Goal: Task Accomplishment & Management: Manage account settings

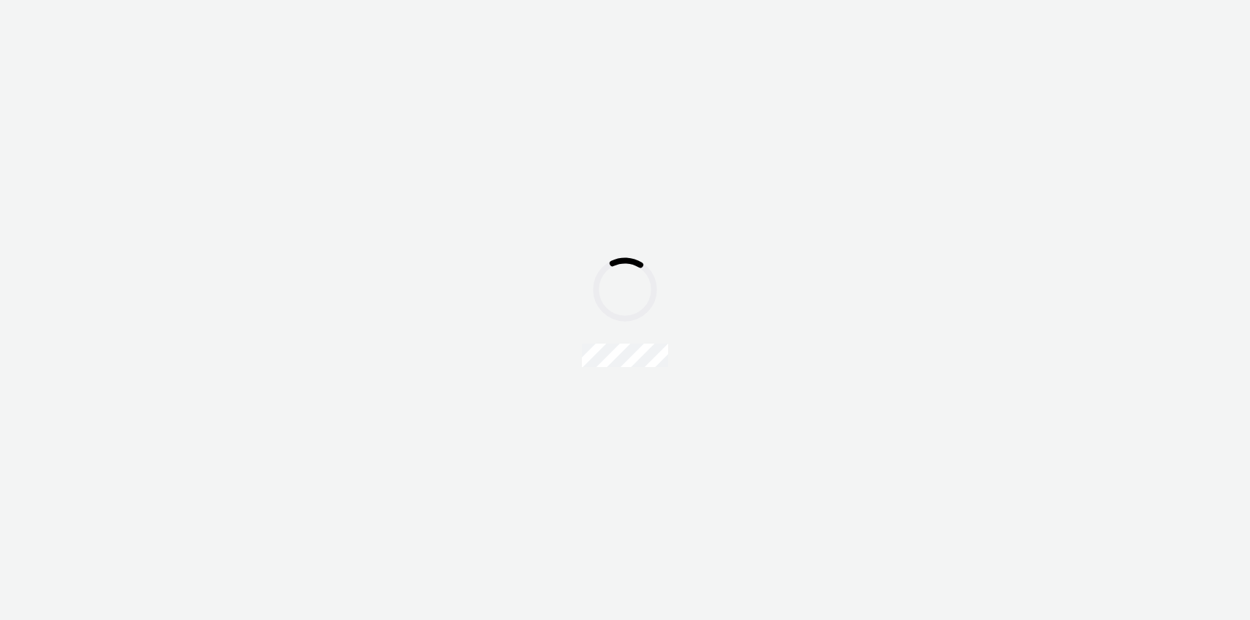
click at [699, 213] on div at bounding box center [625, 310] width 1250 height 620
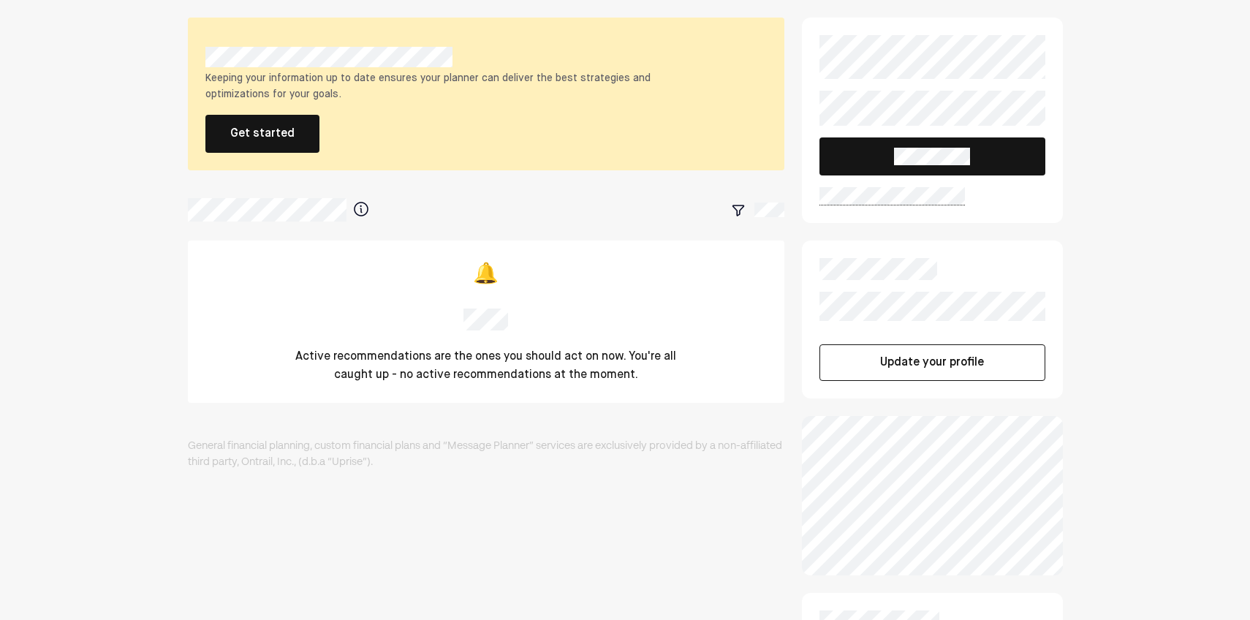
click at [260, 115] on button "Get started" at bounding box center [262, 134] width 114 height 38
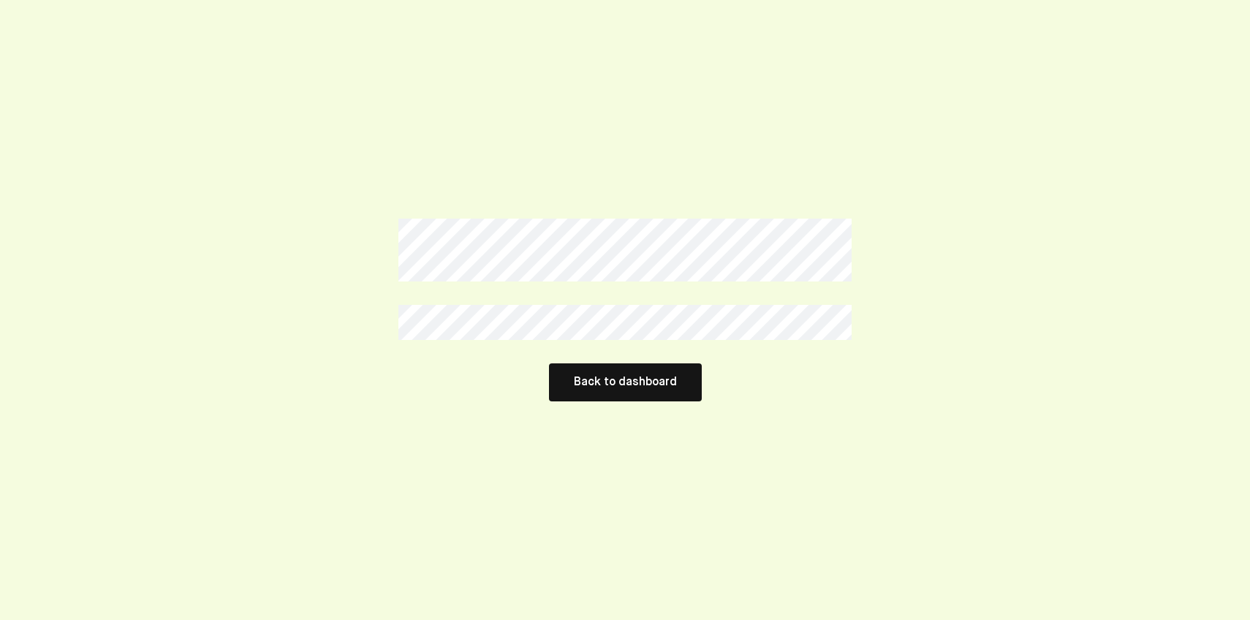
click at [618, 384] on button "Back to dashboard" at bounding box center [625, 382] width 153 height 38
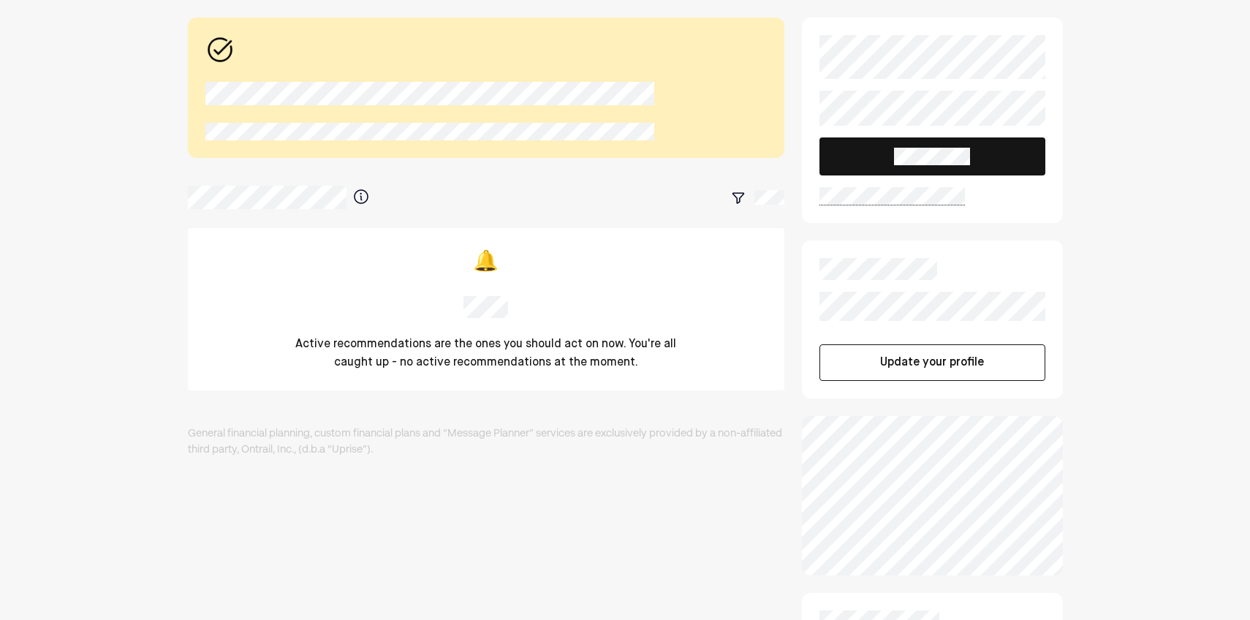
scroll to position [261, 0]
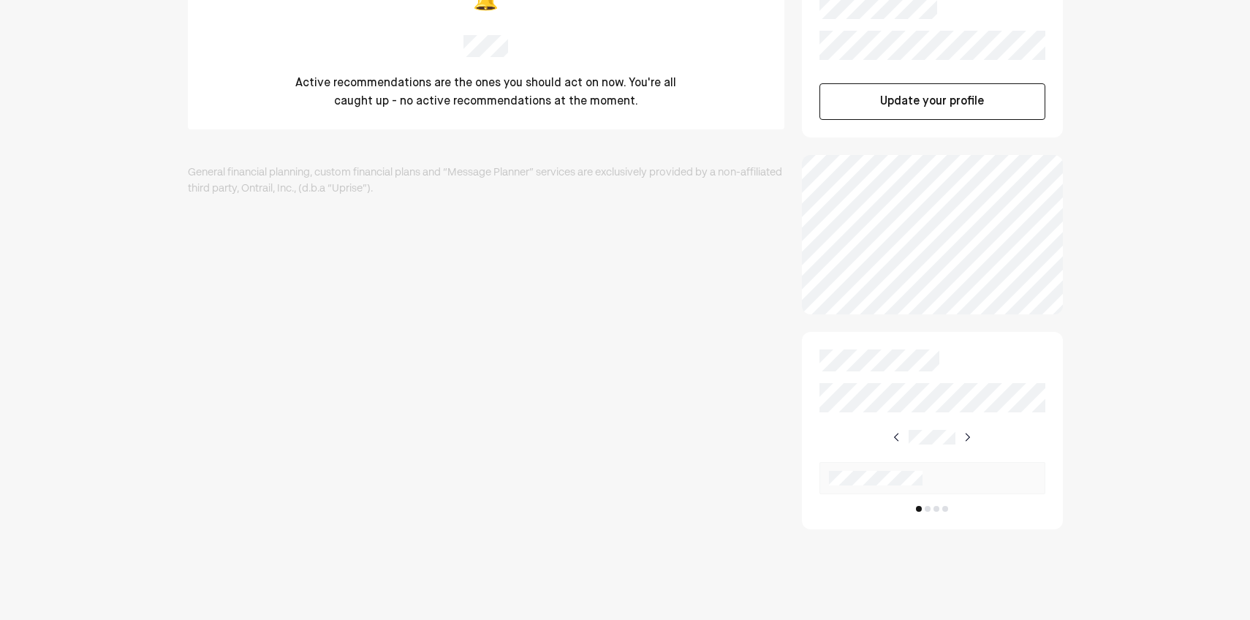
click at [971, 436] on img at bounding box center [967, 437] width 12 height 12
click at [893, 436] on img at bounding box center [898, 437] width 12 height 12
click at [895, 436] on img at bounding box center [897, 437] width 12 height 12
click at [967, 433] on img at bounding box center [967, 437] width 12 height 12
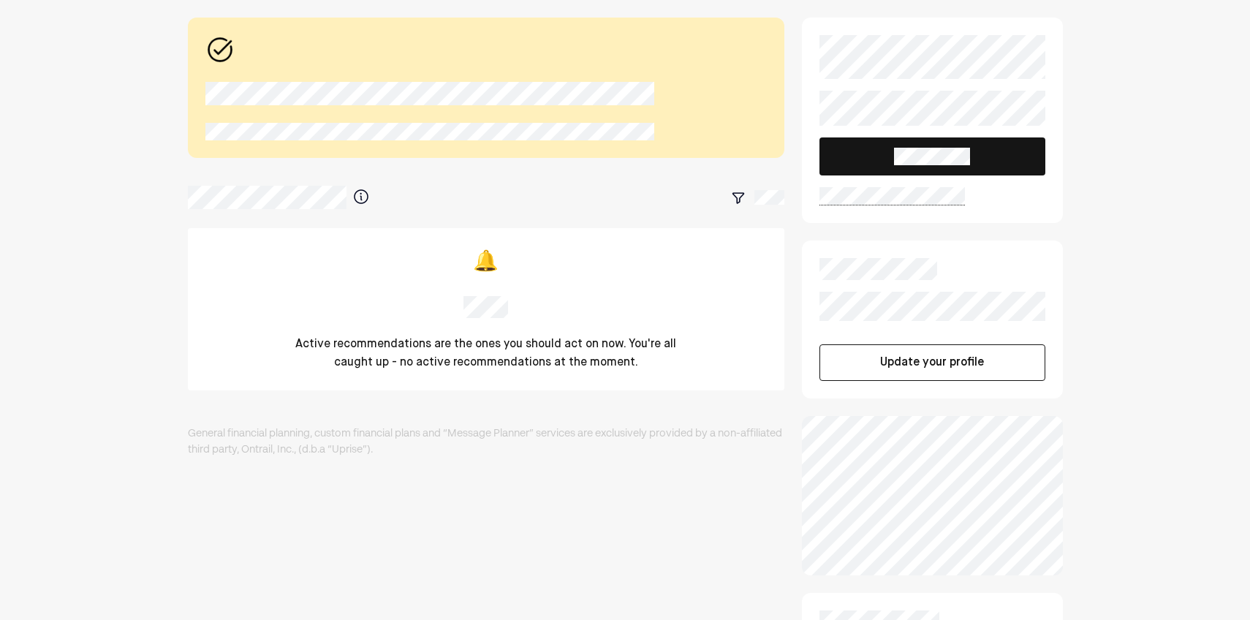
scroll to position [0, 0]
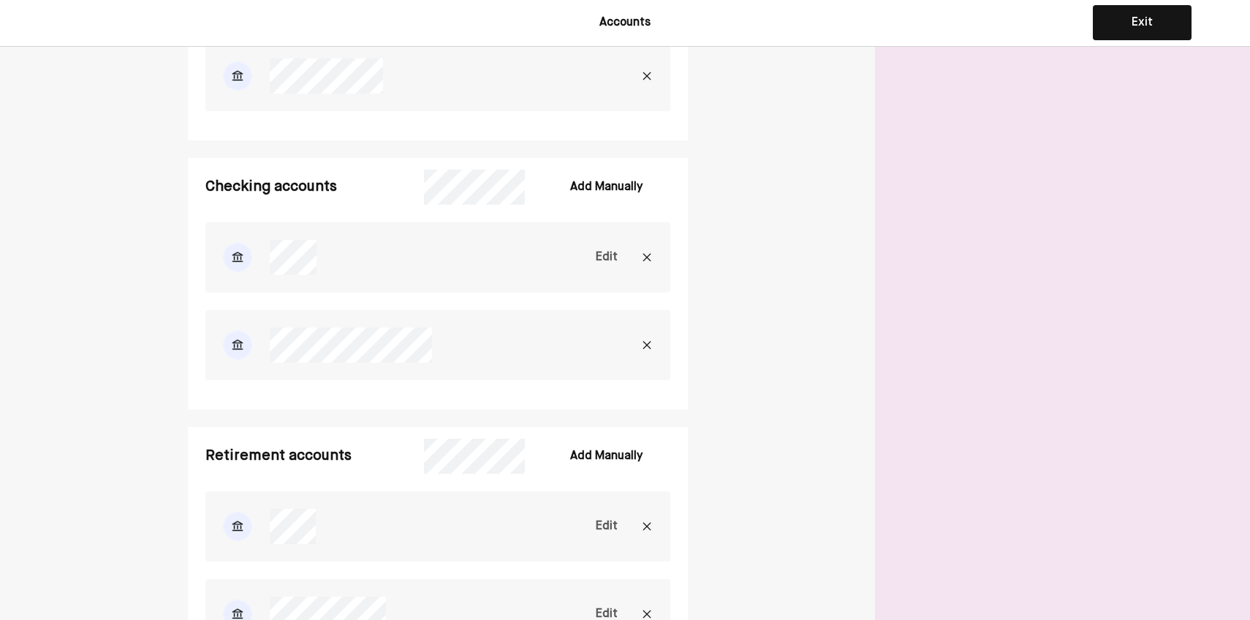
scroll to position [459, 0]
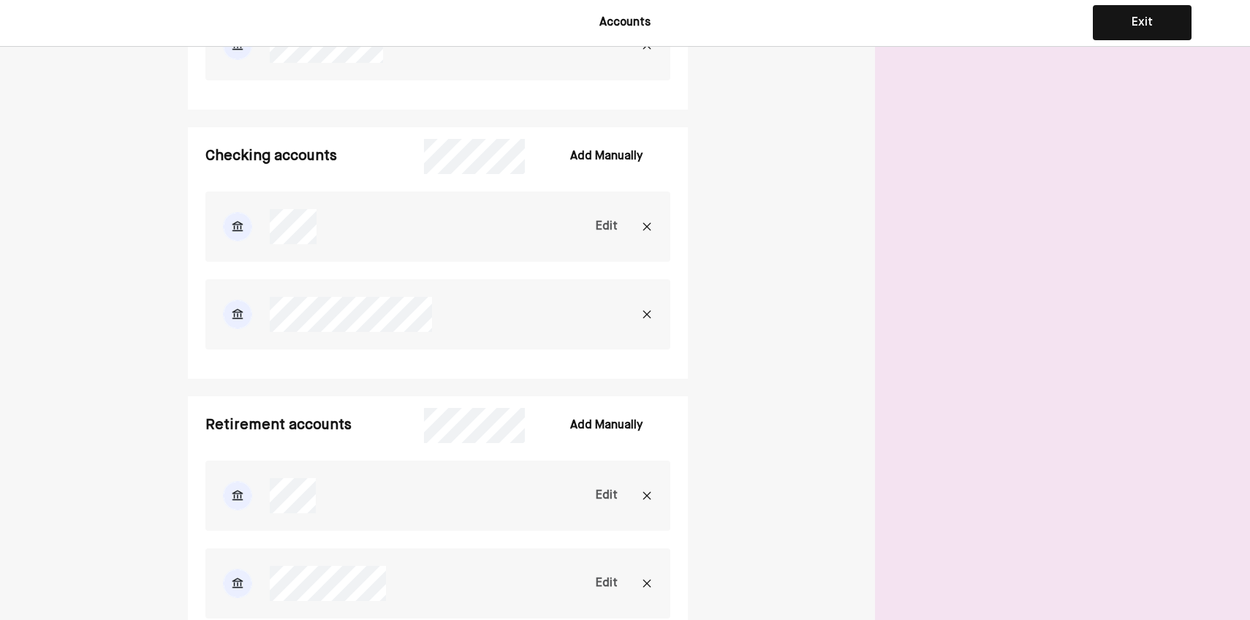
click at [605, 225] on div "Edit" at bounding box center [607, 227] width 22 height 18
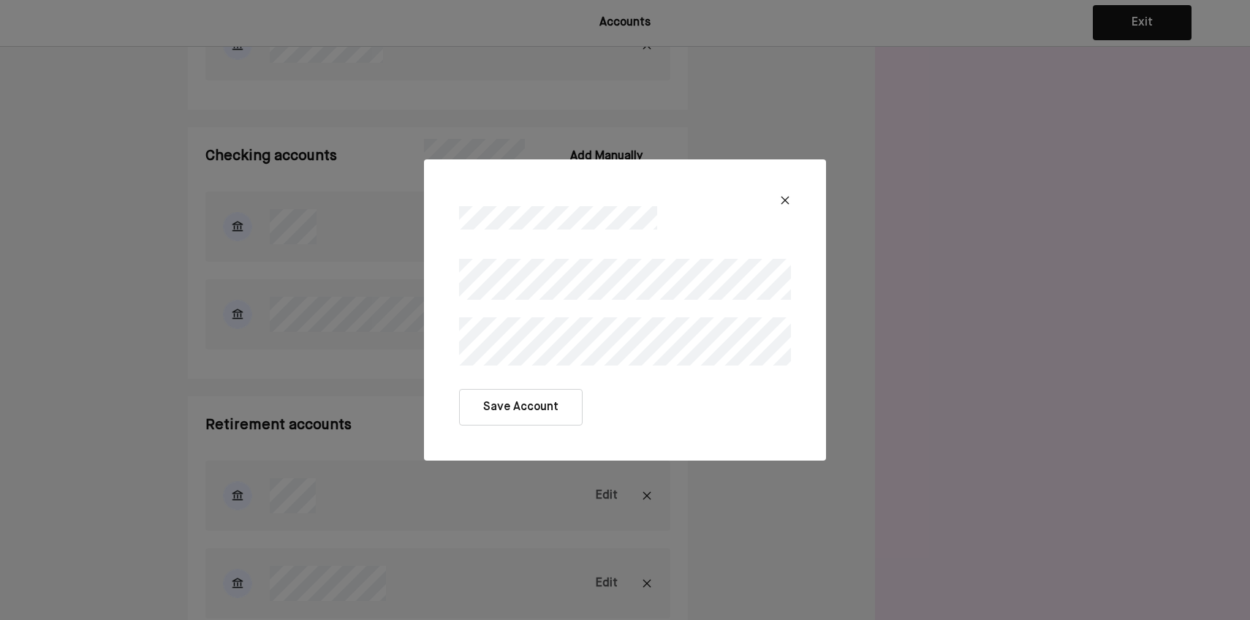
click at [515, 412] on button "Save Account" at bounding box center [521, 407] width 124 height 37
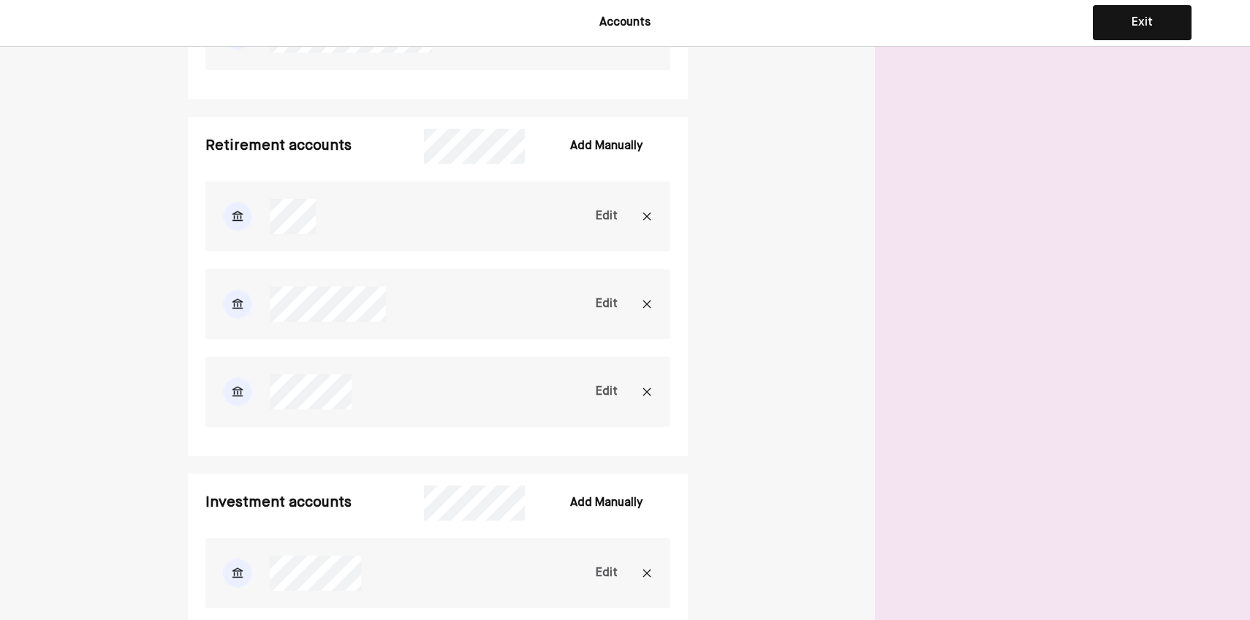
scroll to position [770, 0]
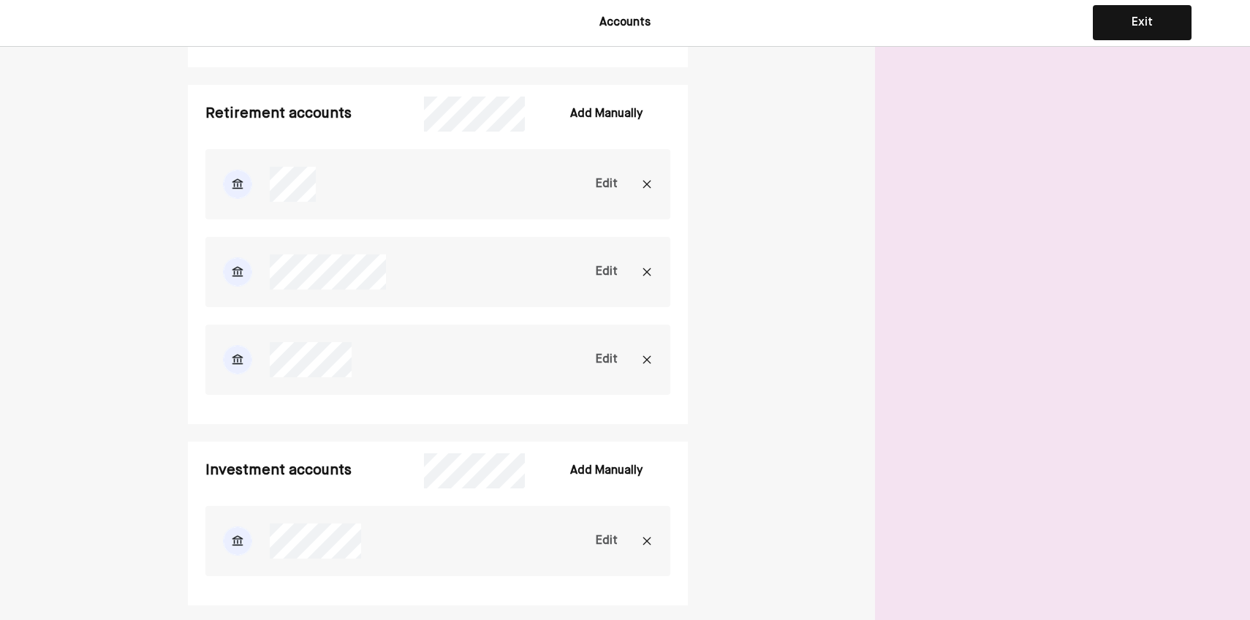
click at [610, 181] on div "Edit" at bounding box center [607, 184] width 22 height 18
select select "**********"
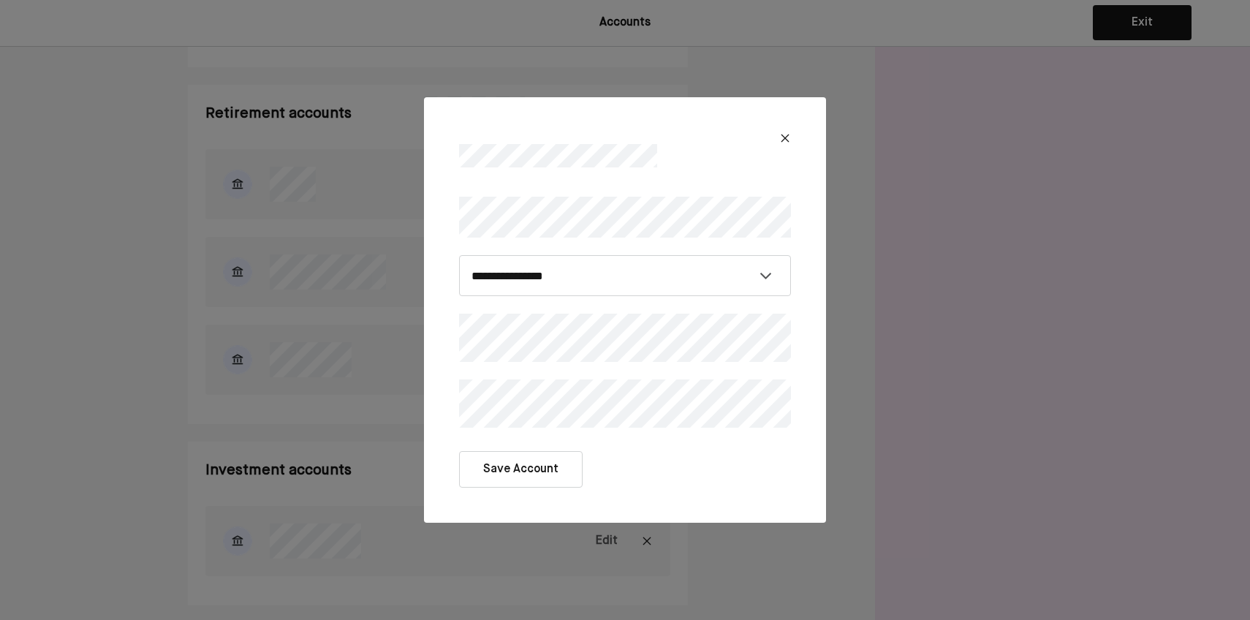
click at [518, 474] on button "Save Account" at bounding box center [521, 469] width 124 height 37
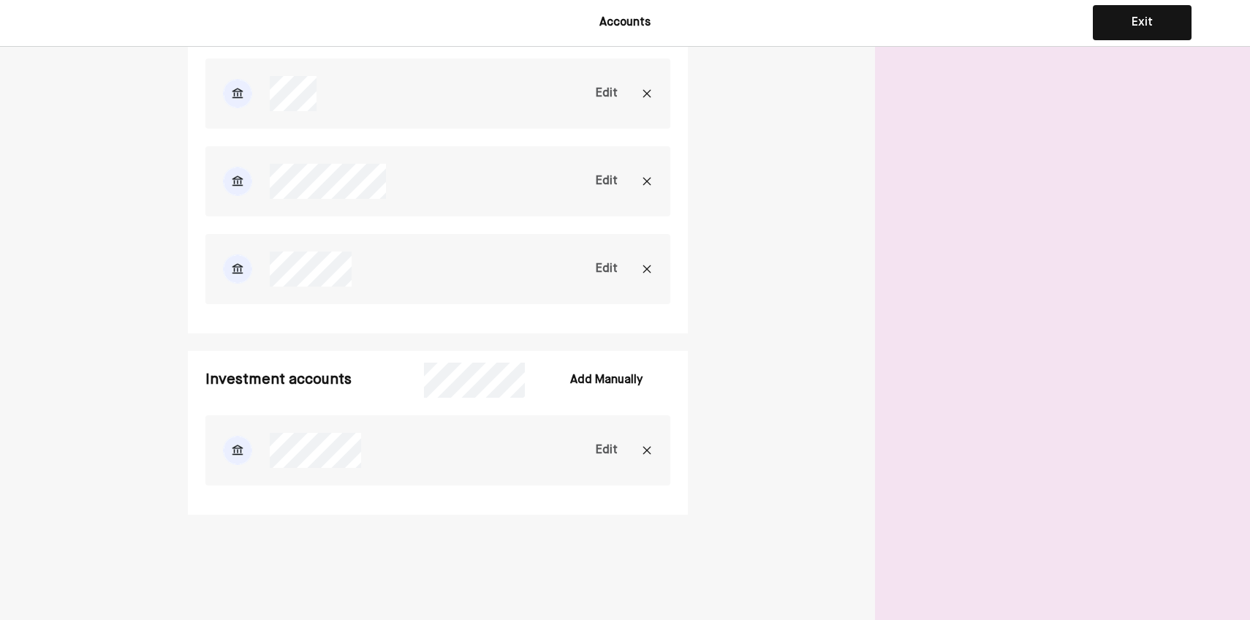
scroll to position [861, 0]
click at [606, 444] on div "Edit" at bounding box center [607, 450] width 22 height 18
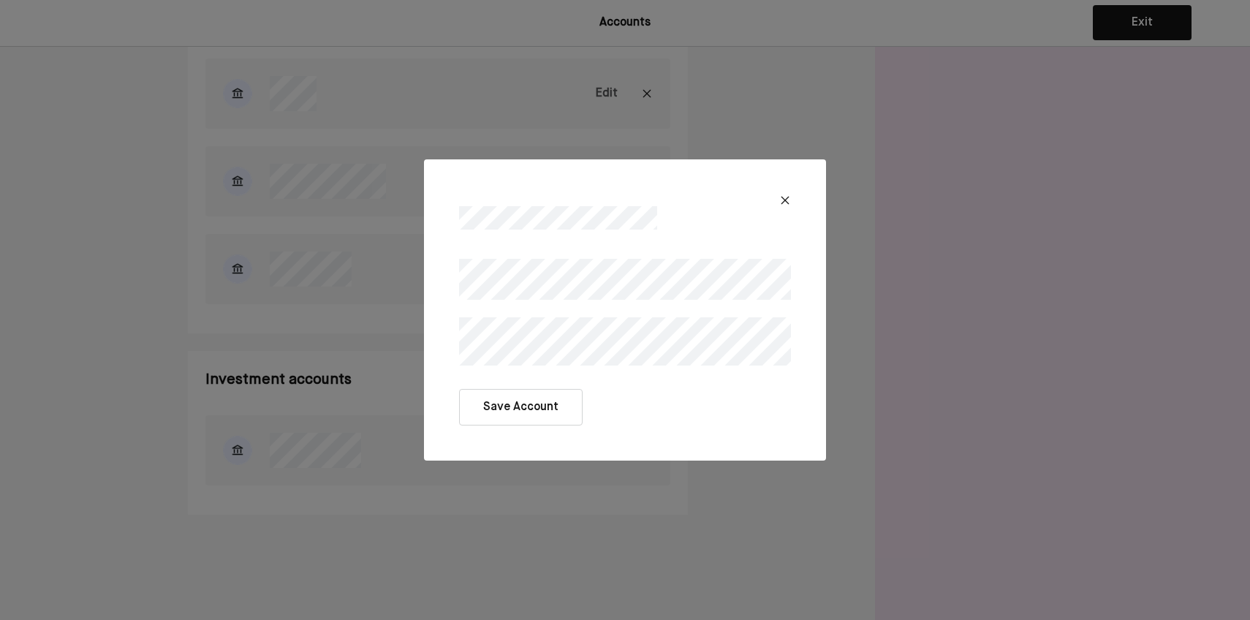
click at [528, 382] on div at bounding box center [624, 309] width 367 height 148
click at [528, 398] on button "Save Account" at bounding box center [521, 407] width 124 height 37
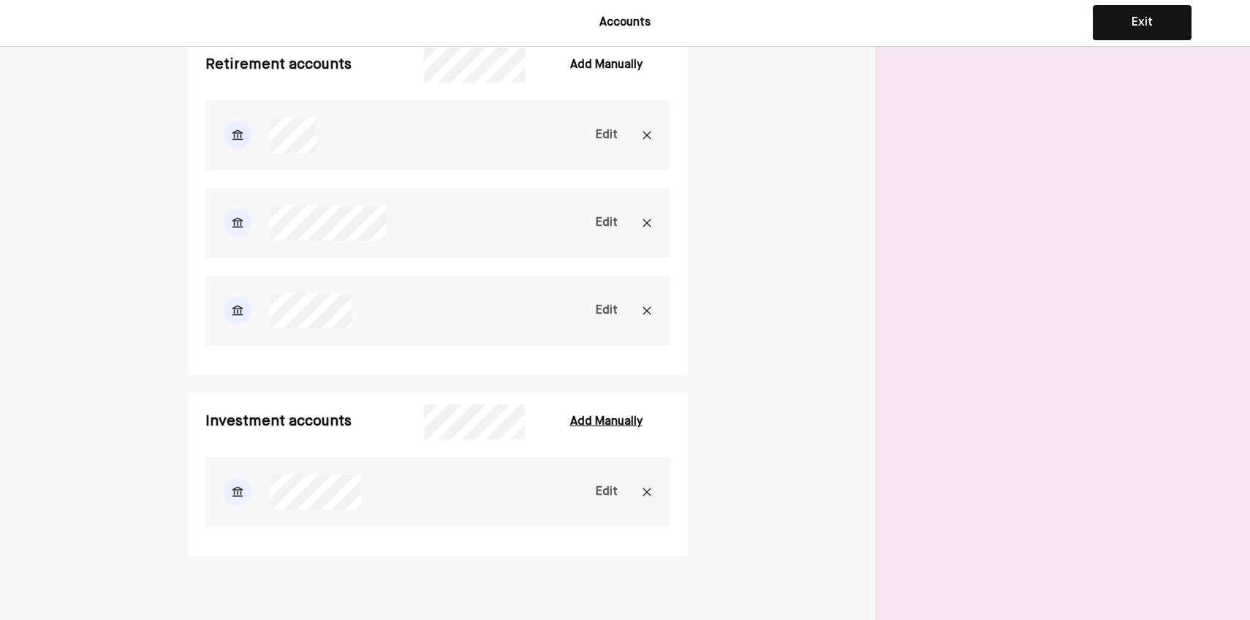
scroll to position [817, 0]
click at [614, 313] on div "Edit" at bounding box center [607, 313] width 22 height 18
select select "********"
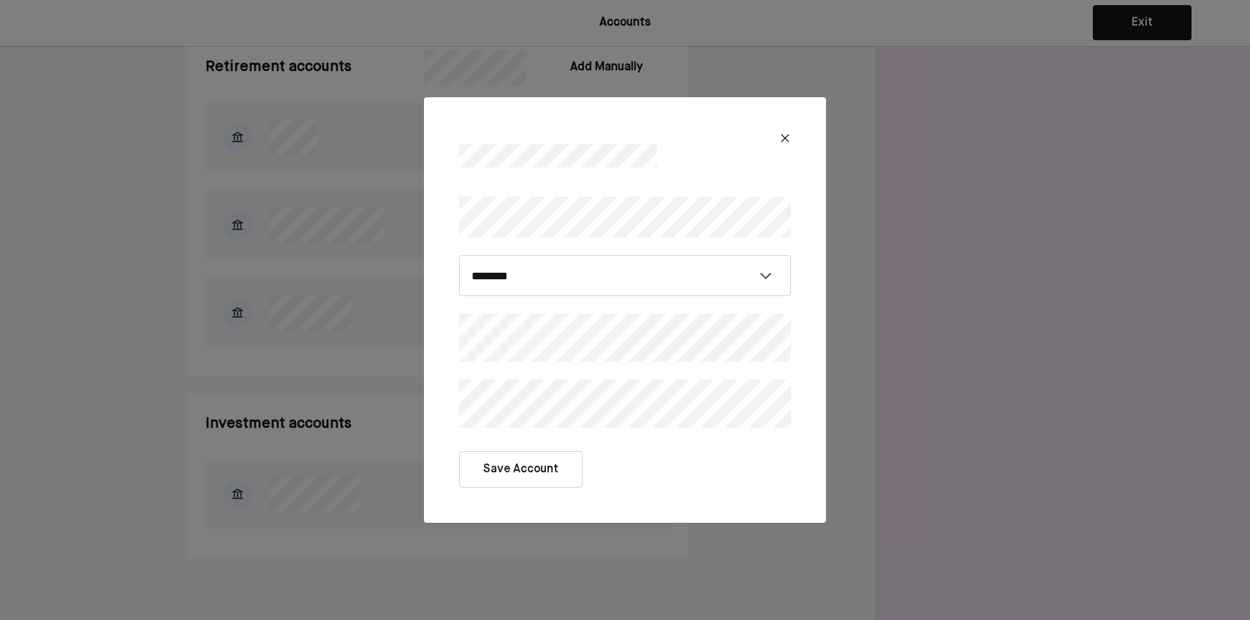
click at [474, 460] on button "Save Account" at bounding box center [521, 469] width 124 height 37
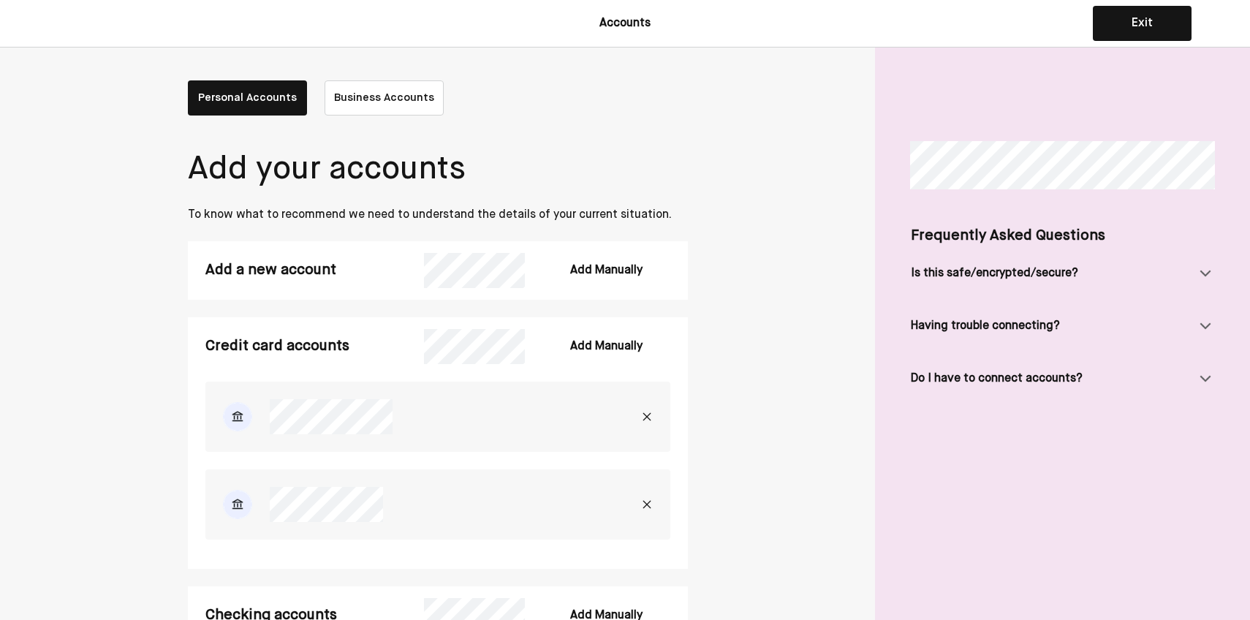
scroll to position [0, 0]
click at [1129, 38] on button "Exit" at bounding box center [1142, 23] width 99 height 35
